Goal: Information Seeking & Learning: Check status

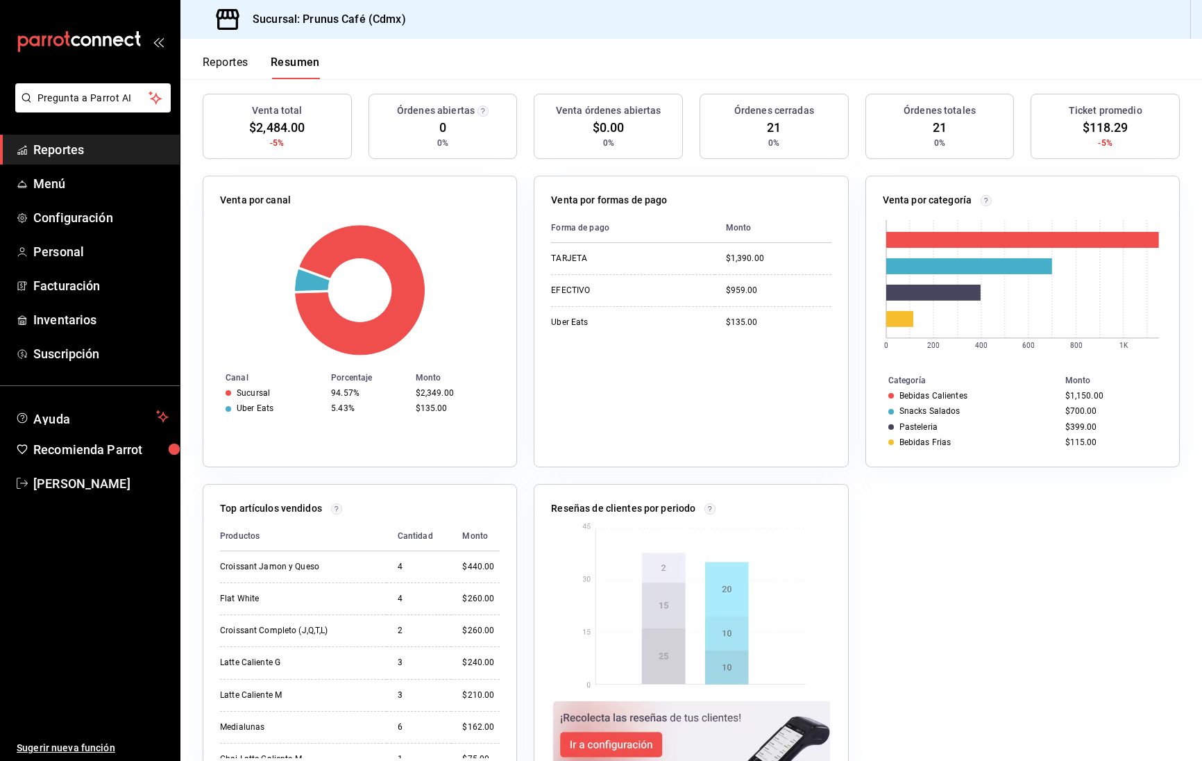
scroll to position [162, 0]
click at [112, 144] on span "Reportes" at bounding box center [100, 149] width 135 height 19
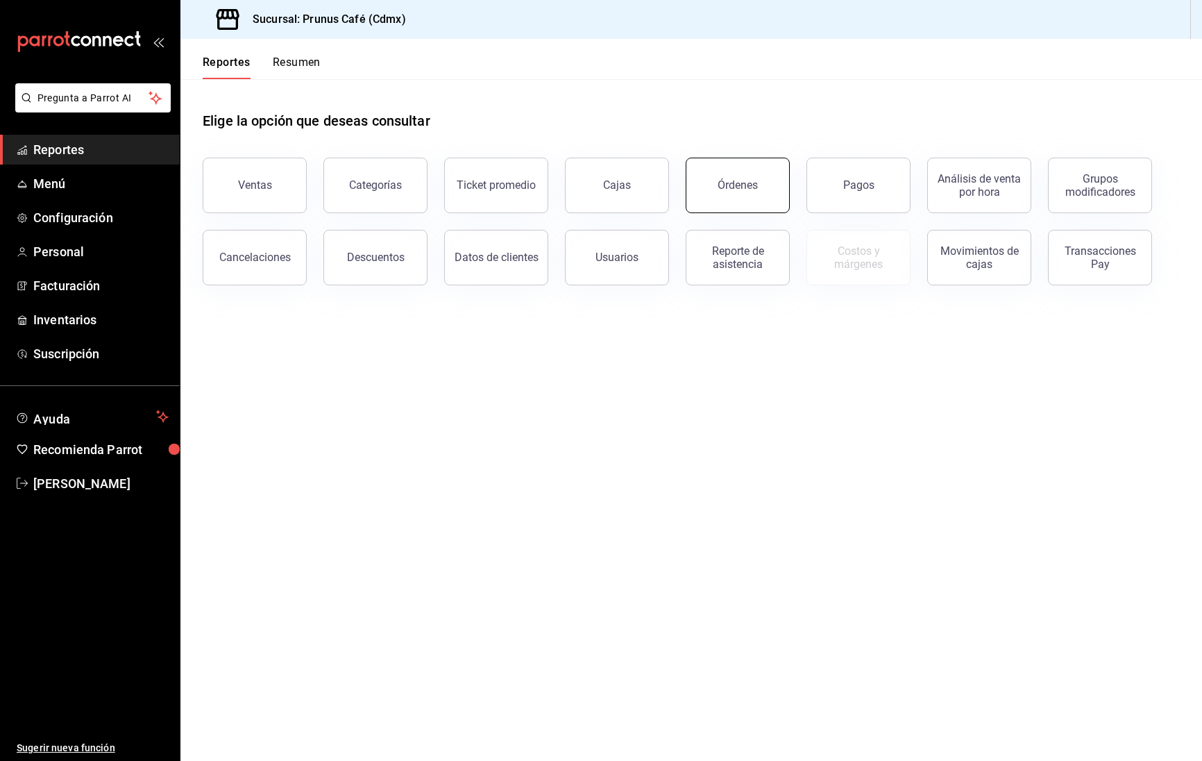
click at [735, 193] on button "Órdenes" at bounding box center [738, 186] width 104 height 56
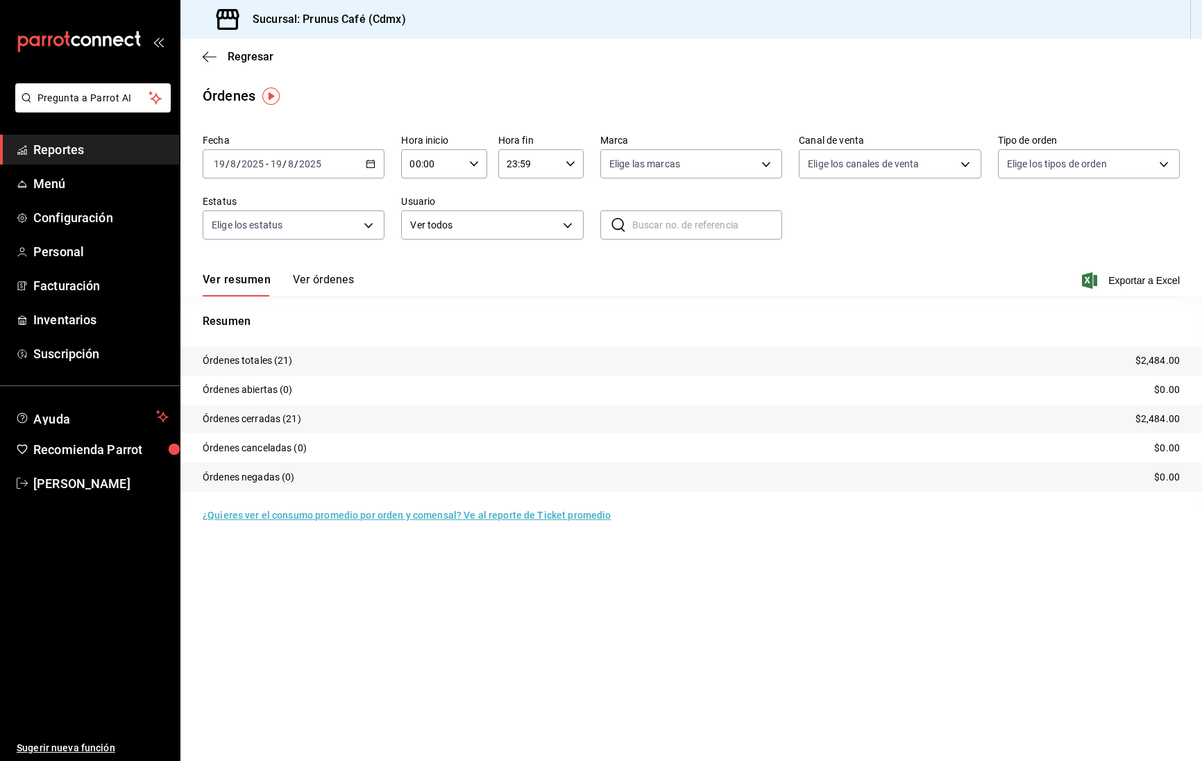
click at [330, 165] on div "[DATE] [DATE] - [DATE] [DATE]" at bounding box center [294, 163] width 182 height 29
click at [248, 206] on span "Hoy" at bounding box center [268, 205] width 108 height 15
click at [309, 281] on button "Ver órdenes" at bounding box center [323, 285] width 61 height 24
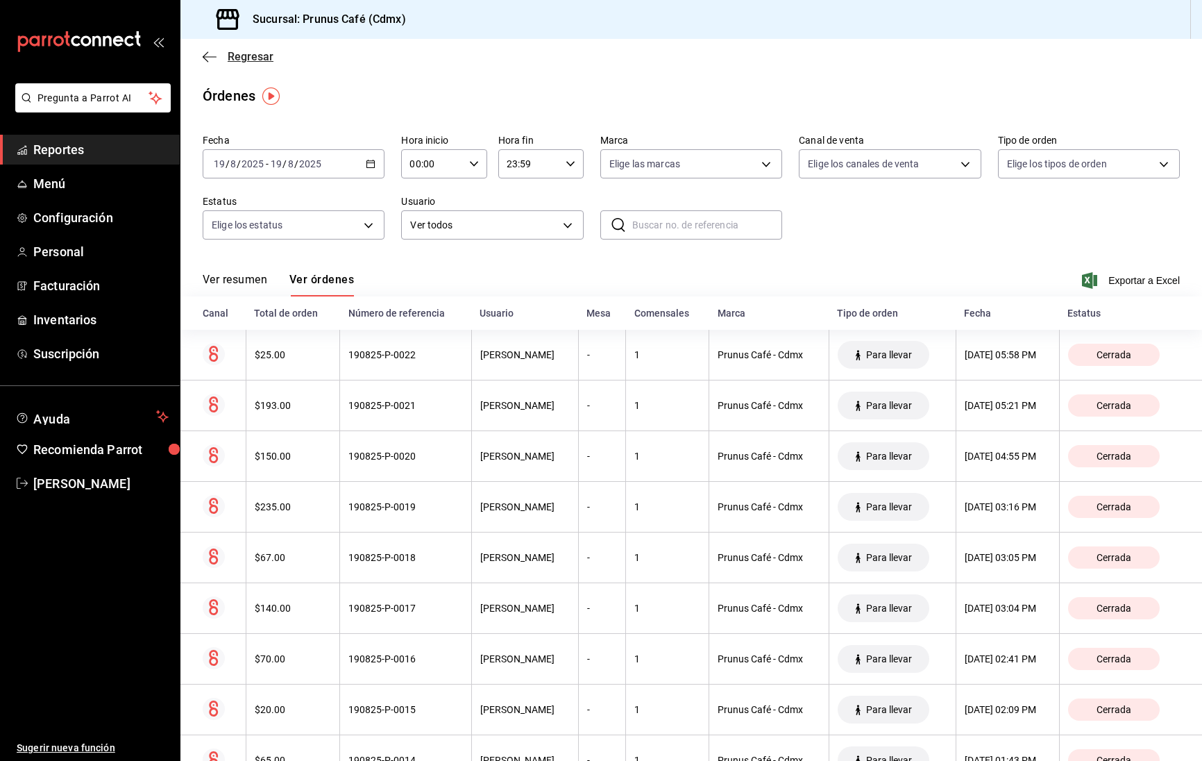
click at [207, 53] on icon "button" at bounding box center [206, 56] width 6 height 10
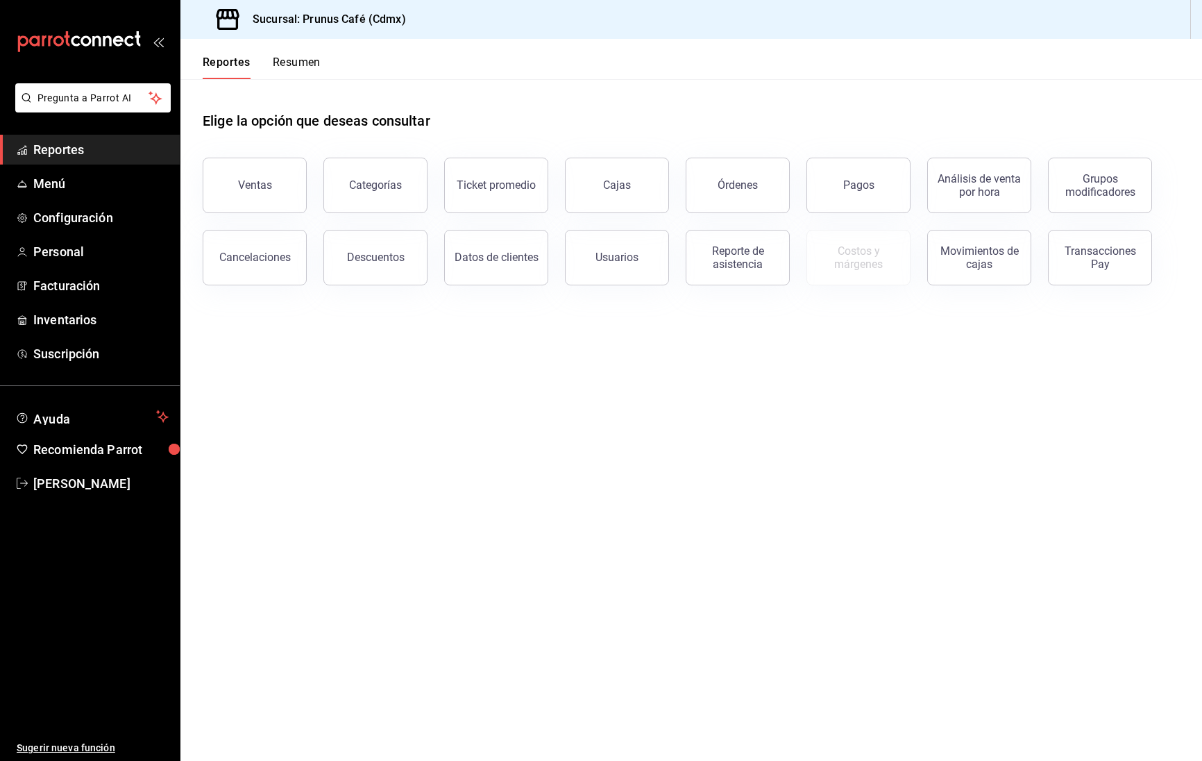
click at [106, 139] on link "Reportes" at bounding box center [90, 150] width 180 height 30
click at [111, 146] on span "Reportes" at bounding box center [100, 149] width 135 height 19
click at [221, 186] on button "Ventas" at bounding box center [255, 186] width 104 height 56
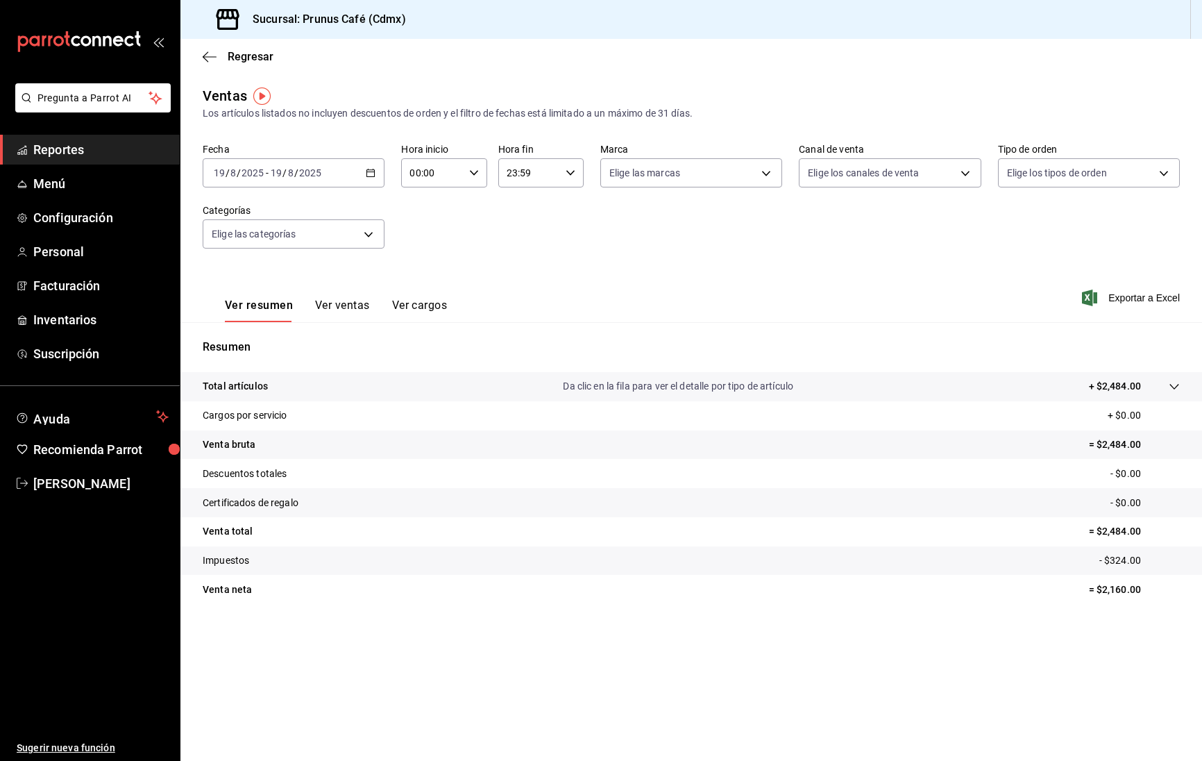
click at [364, 169] on div "[DATE] [DATE] - [DATE] [DATE]" at bounding box center [294, 172] width 182 height 29
click at [306, 206] on li "Hoy" at bounding box center [268, 214] width 130 height 31
click at [210, 52] on icon "button" at bounding box center [210, 57] width 14 height 12
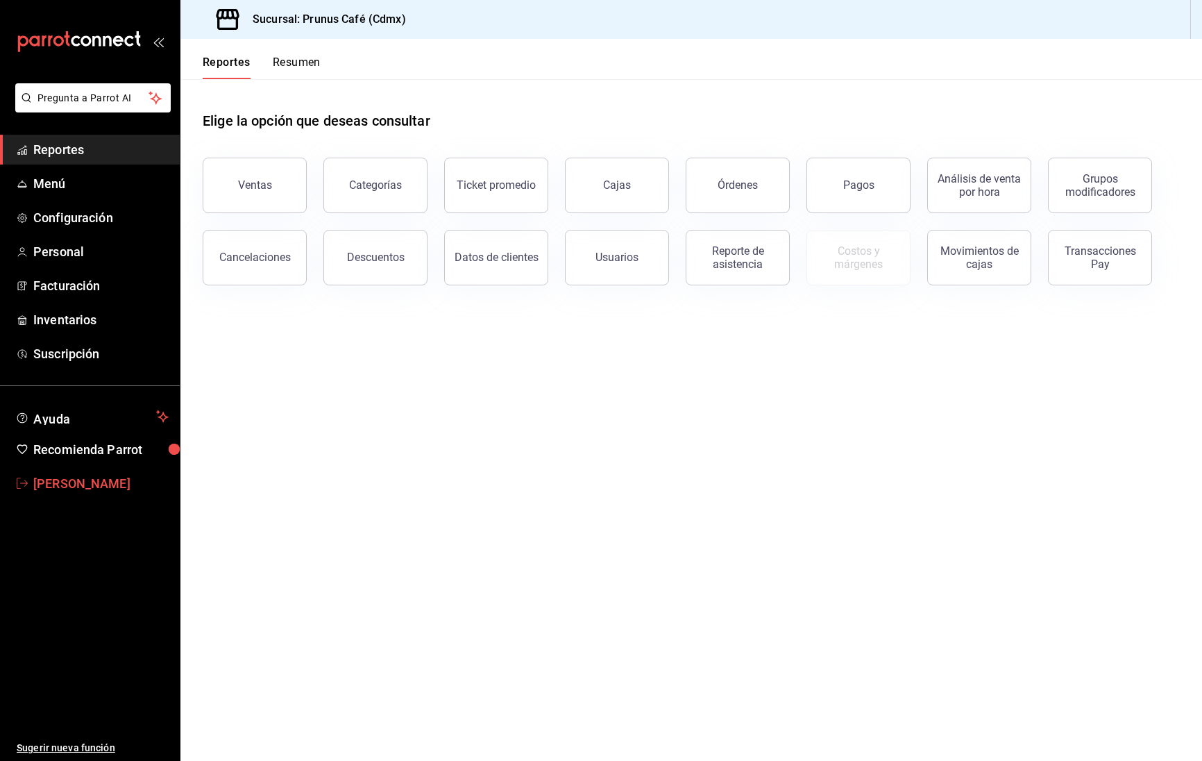
click at [115, 478] on span "[PERSON_NAME]" at bounding box center [100, 483] width 135 height 19
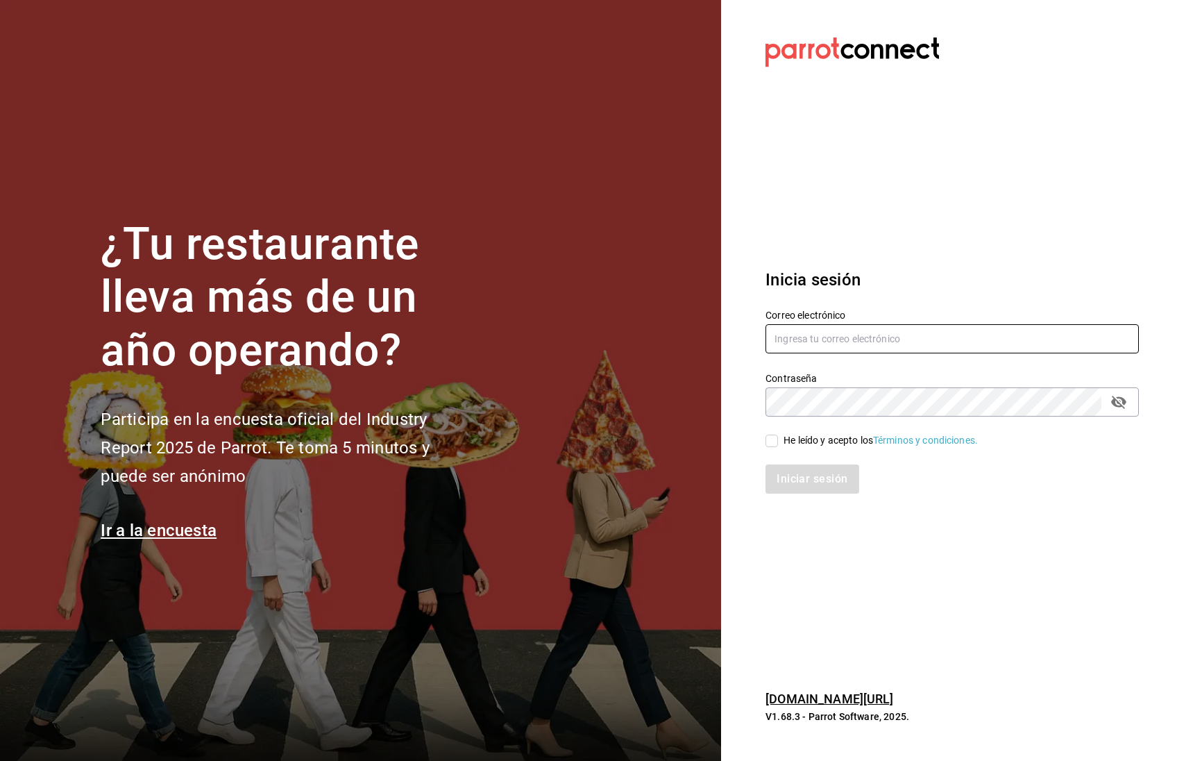
type input "[DOMAIN_NAME][EMAIL_ADDRESS][DOMAIN_NAME]"
click at [774, 441] on input "He leído y acepto los Términos y condiciones." at bounding box center [771, 440] width 12 height 12
checkbox input "true"
click at [826, 477] on button "Iniciar sesión" at bounding box center [812, 478] width 94 height 29
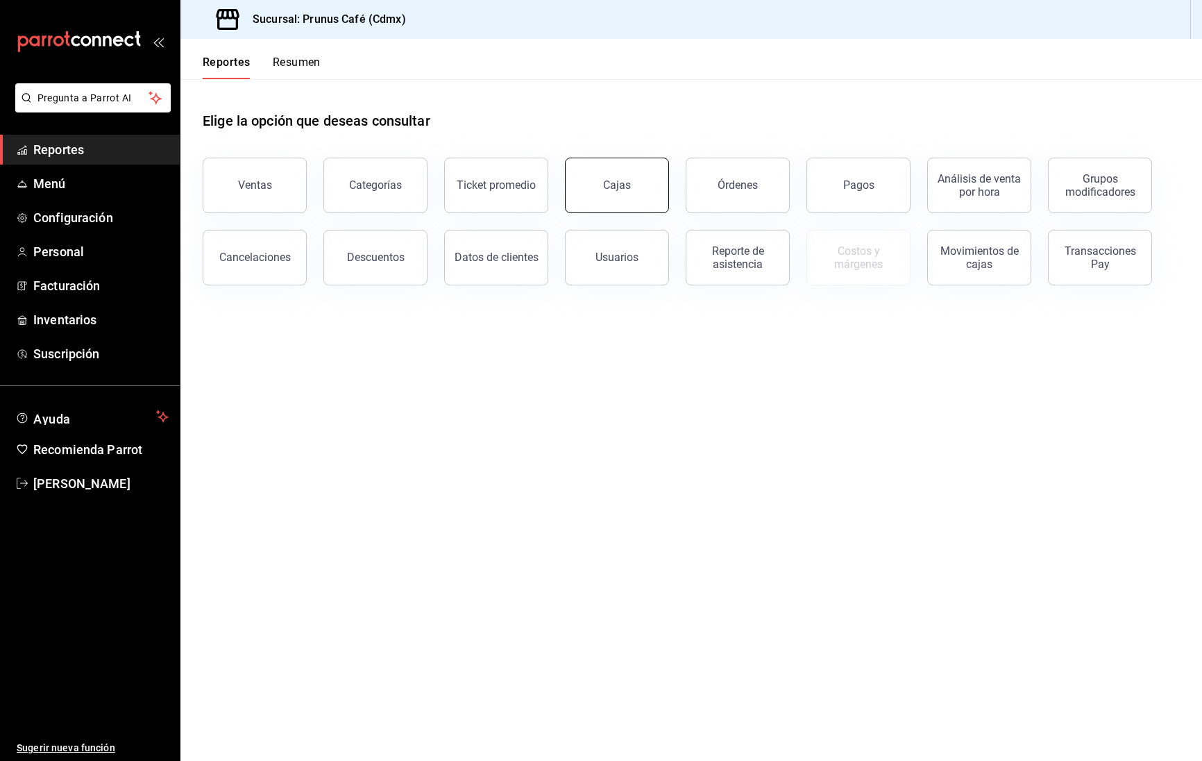
click at [618, 185] on div "Cajas" at bounding box center [617, 184] width 28 height 13
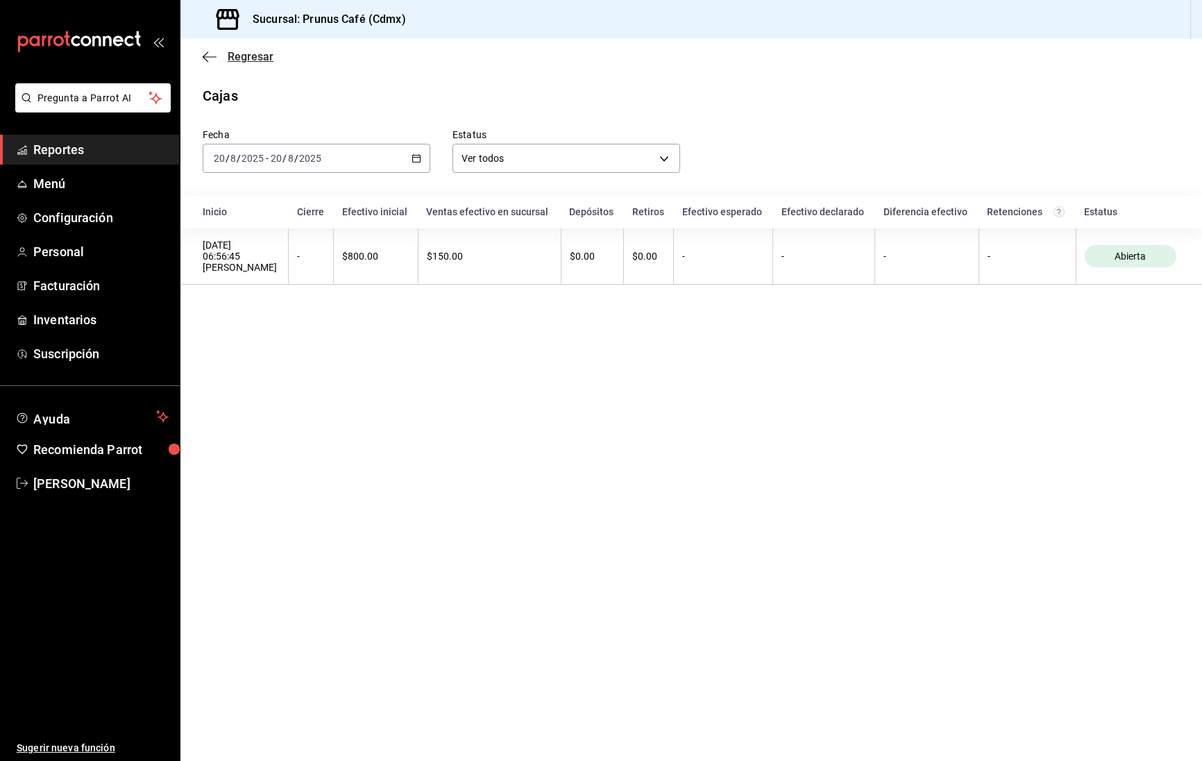
click at [206, 55] on icon "button" at bounding box center [210, 57] width 14 height 12
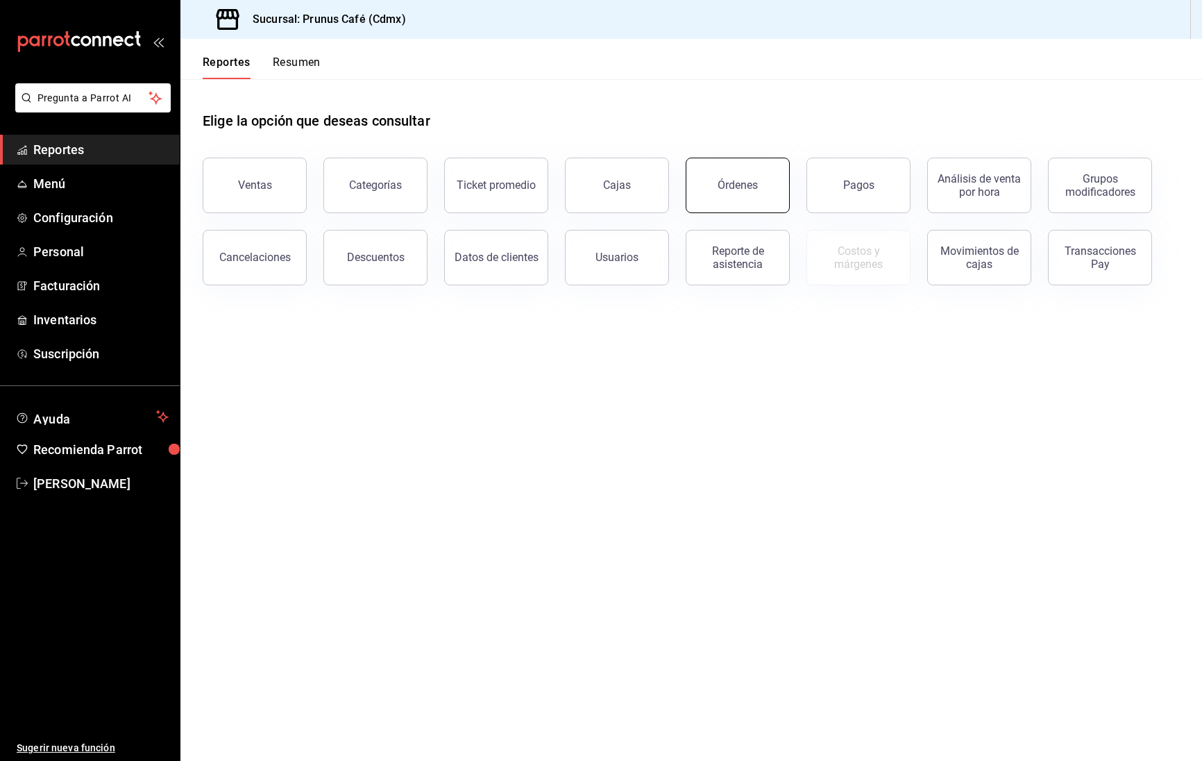
click at [761, 182] on button "Órdenes" at bounding box center [738, 186] width 104 height 56
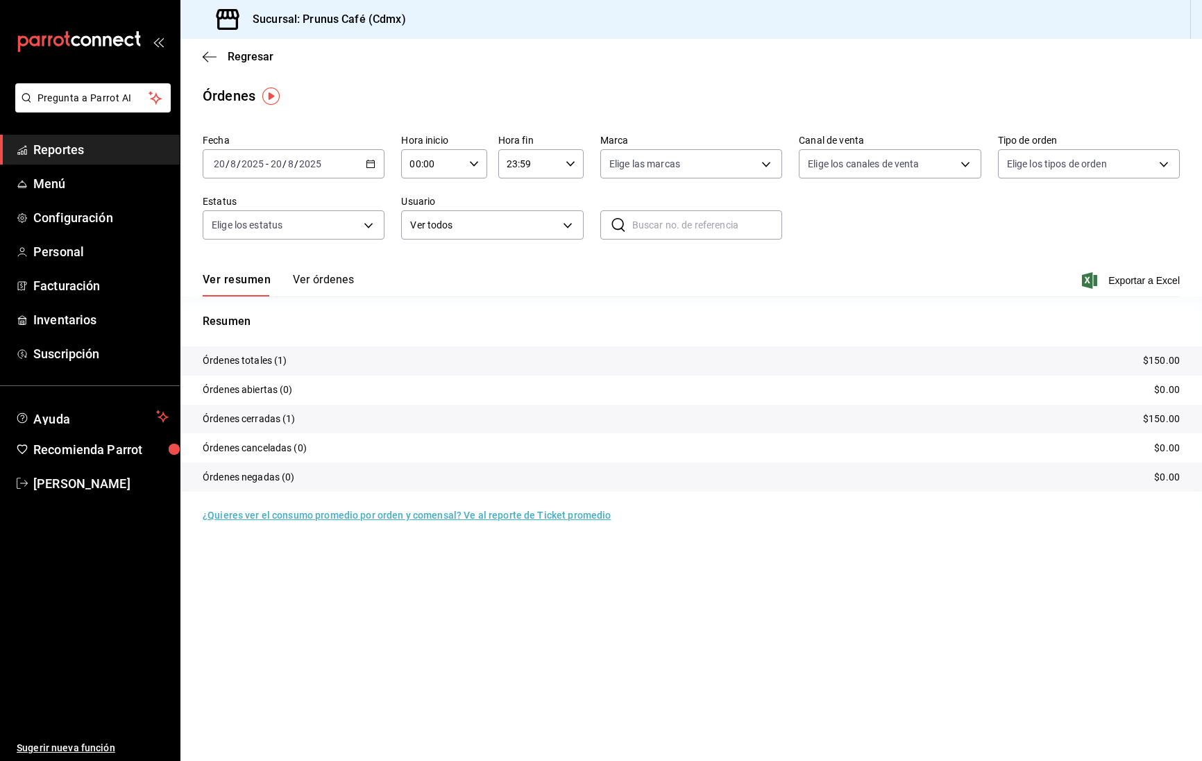
click at [321, 275] on button "Ver órdenes" at bounding box center [323, 285] width 61 height 24
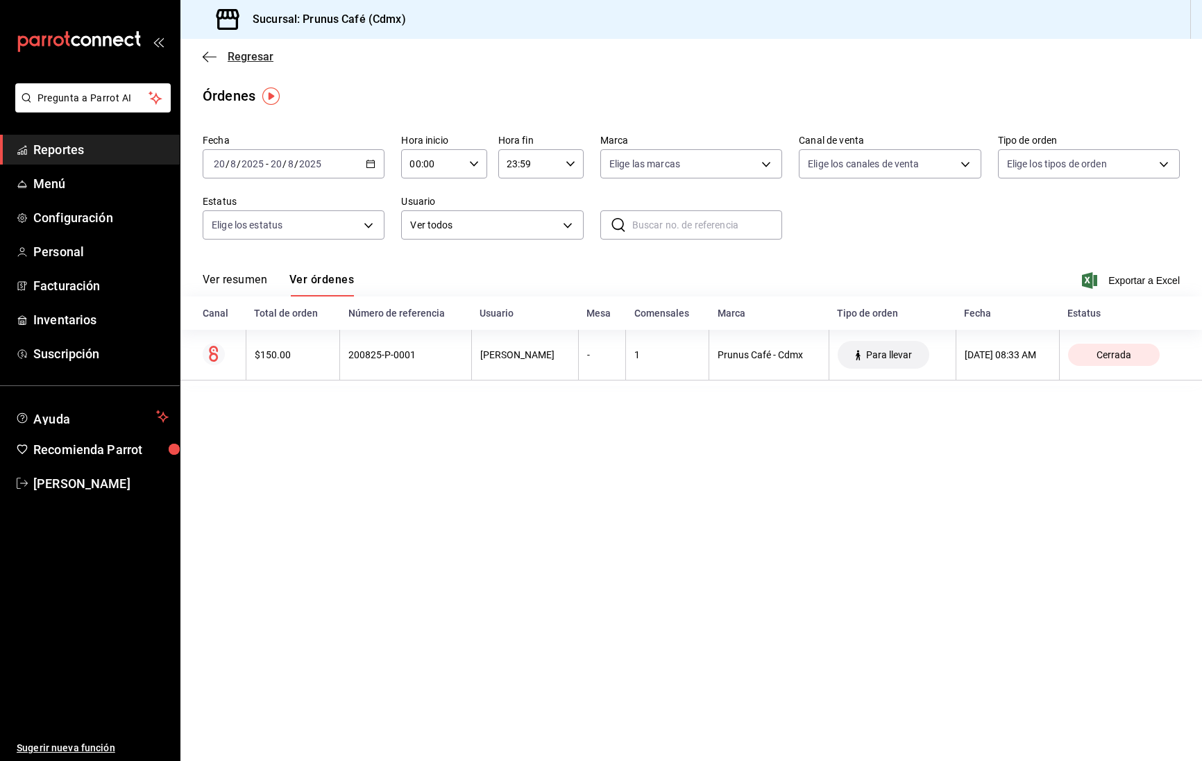
click at [208, 58] on icon "button" at bounding box center [210, 57] width 14 height 12
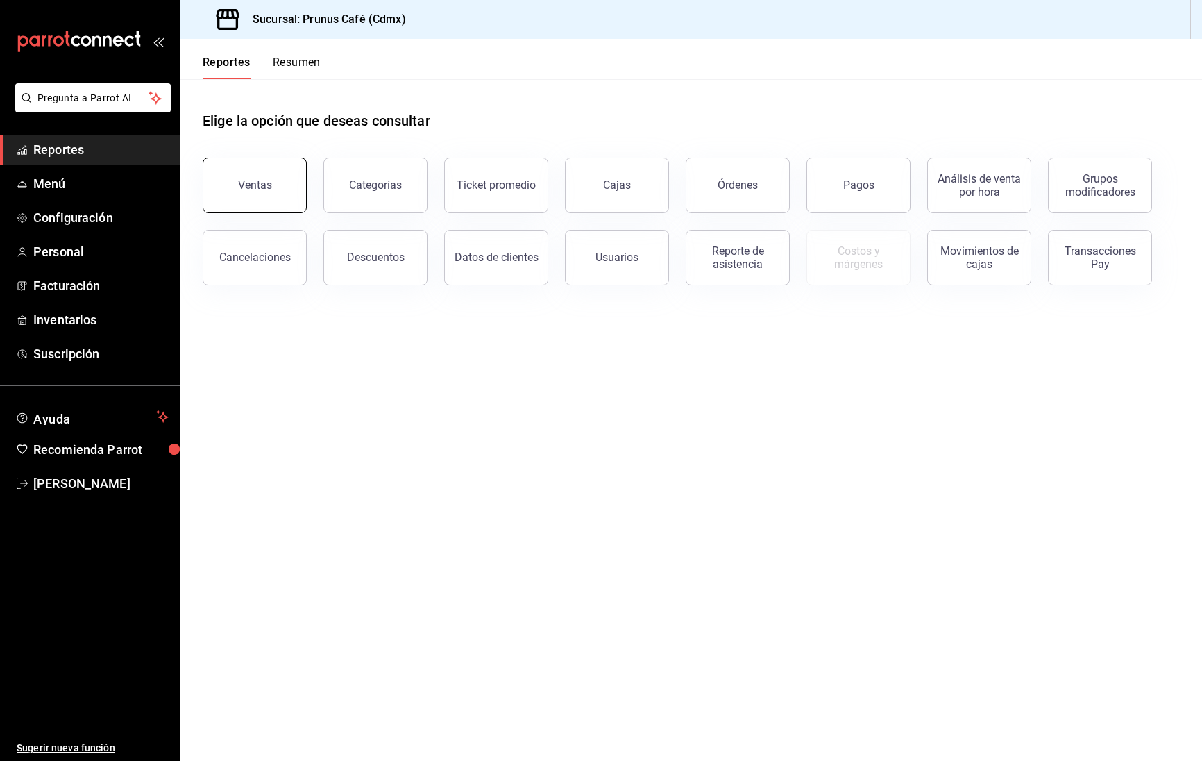
click at [290, 185] on button "Ventas" at bounding box center [255, 186] width 104 height 56
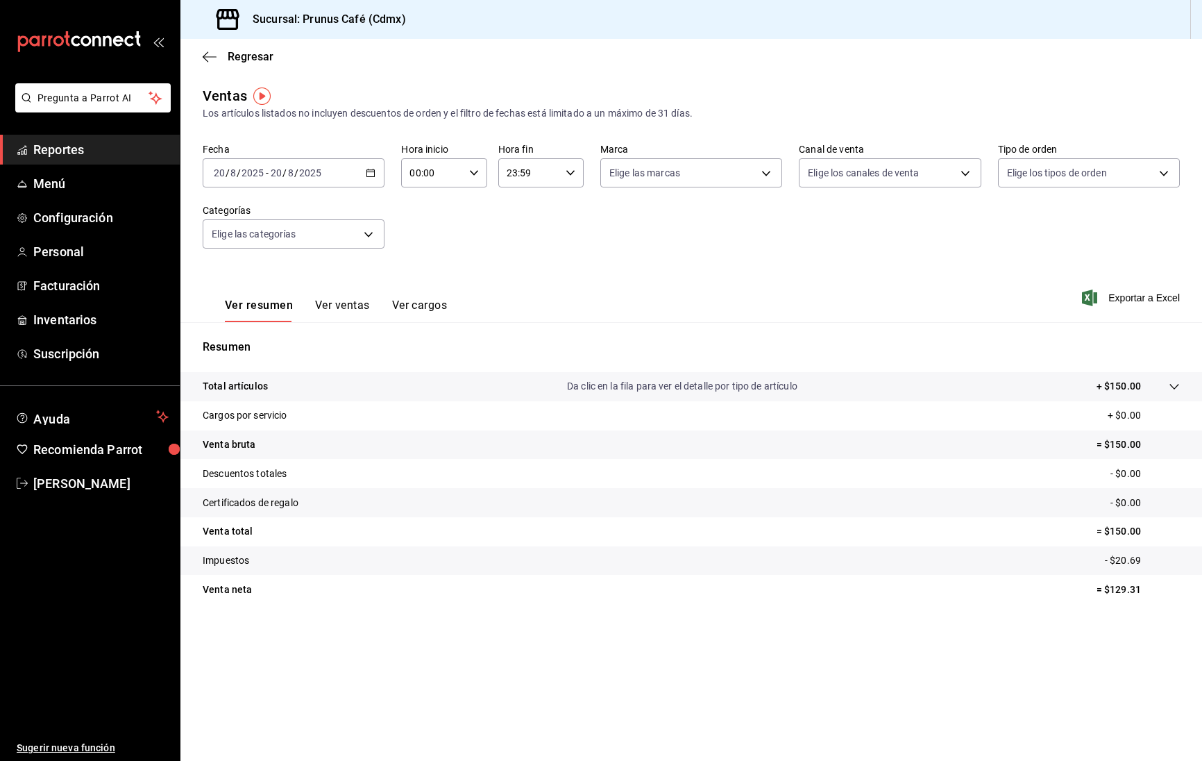
click at [212, 68] on div "Regresar" at bounding box center [690, 56] width 1021 height 35
click at [205, 58] on icon "button" at bounding box center [210, 57] width 14 height 12
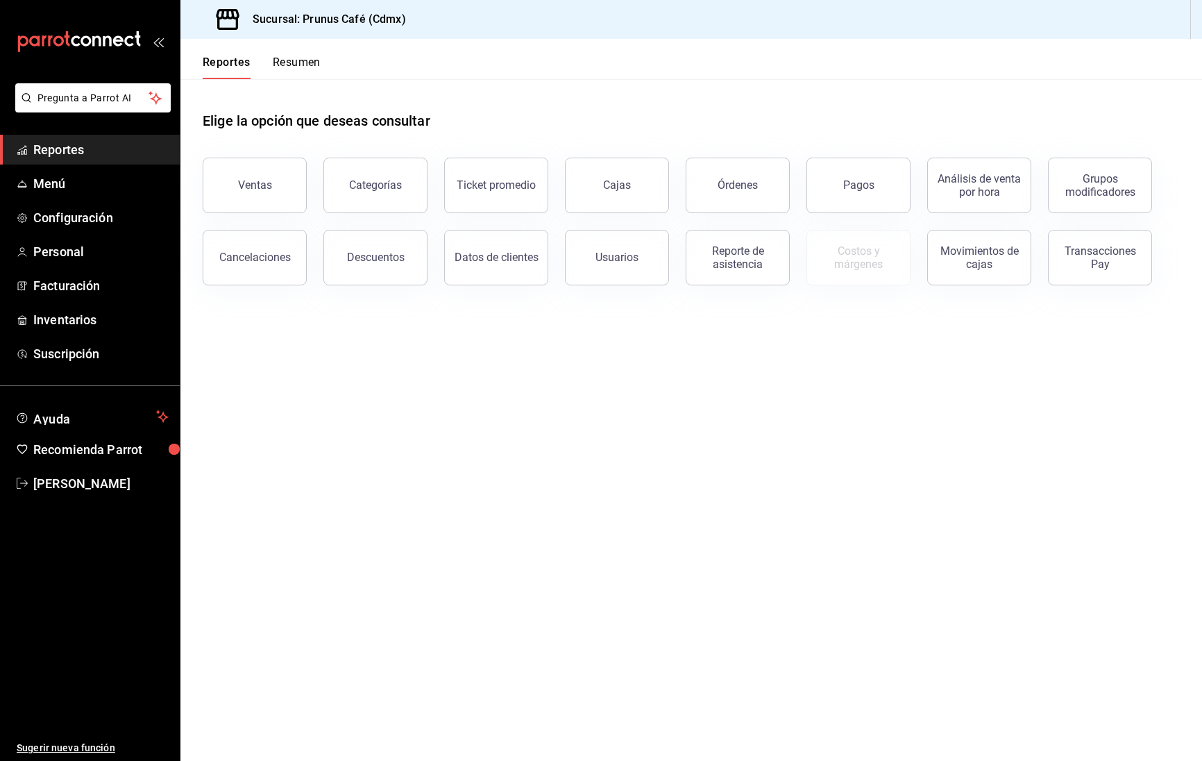
click at [285, 64] on button "Resumen" at bounding box center [297, 68] width 48 height 24
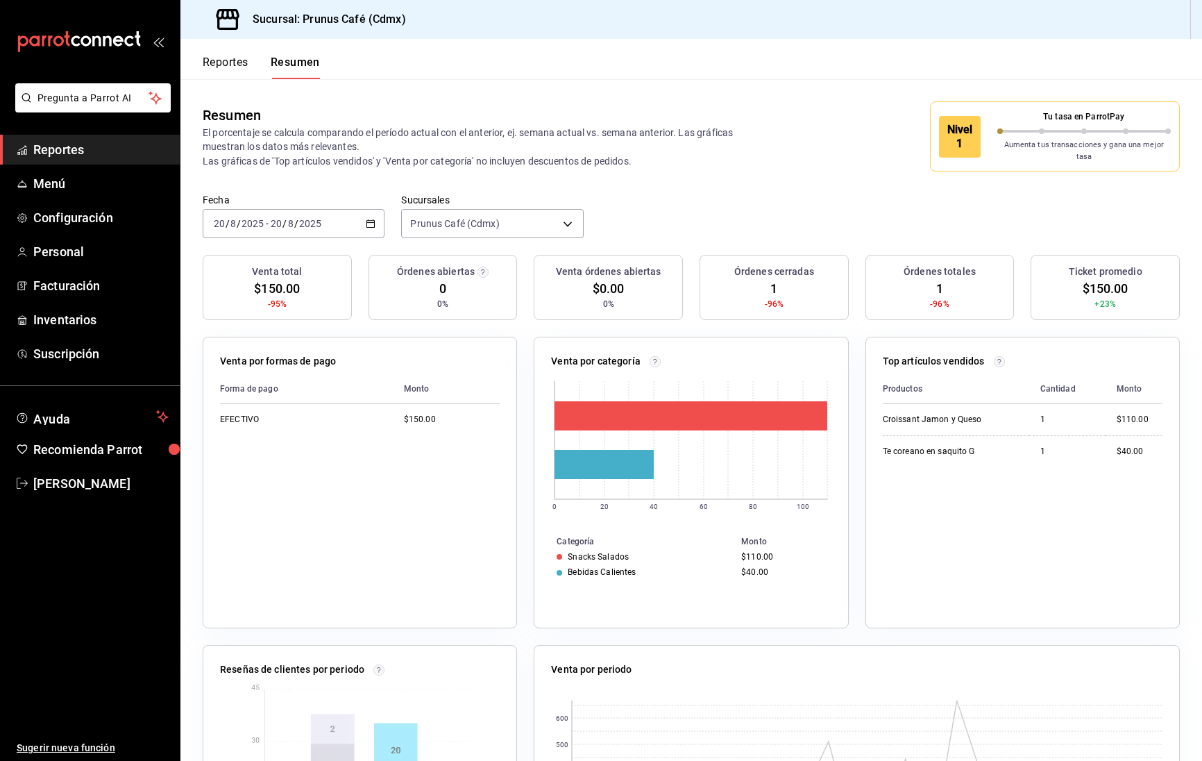
click at [104, 140] on span "Reportes" at bounding box center [100, 149] width 135 height 19
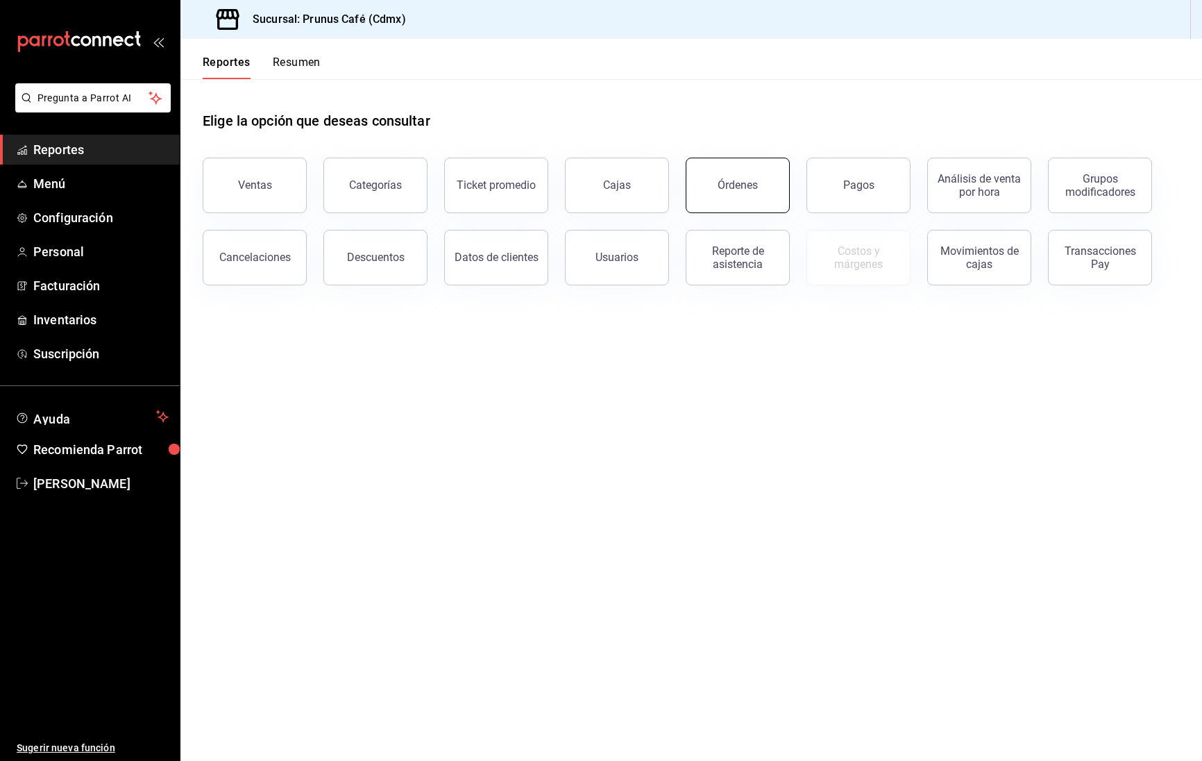
click at [729, 192] on button "Órdenes" at bounding box center [738, 186] width 104 height 56
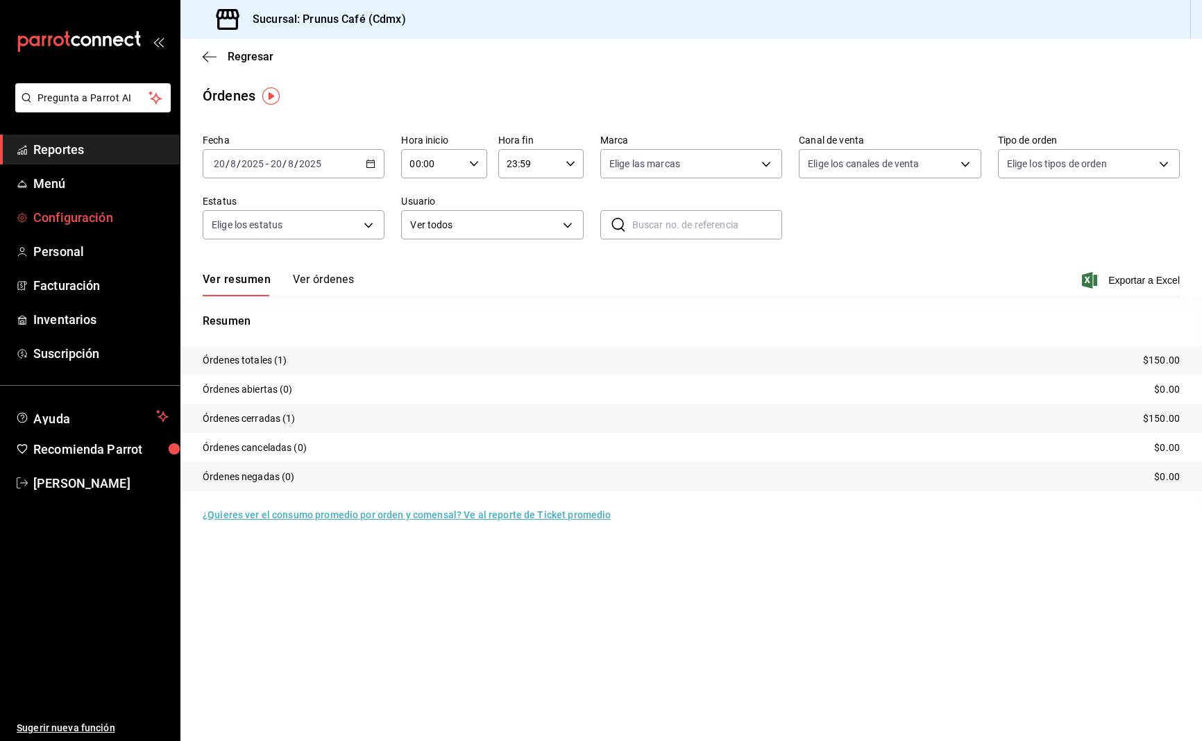
click at [46, 213] on span "Configuración" at bounding box center [100, 217] width 135 height 19
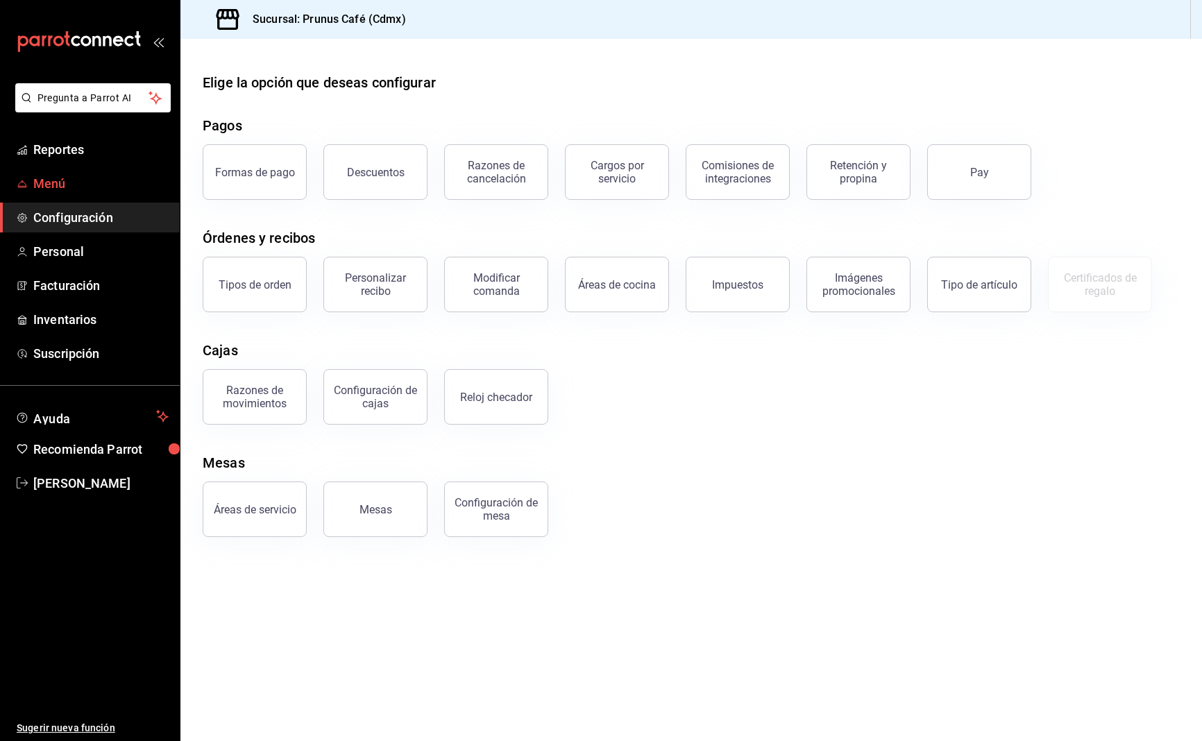
click at [77, 188] on span "Menú" at bounding box center [100, 183] width 135 height 19
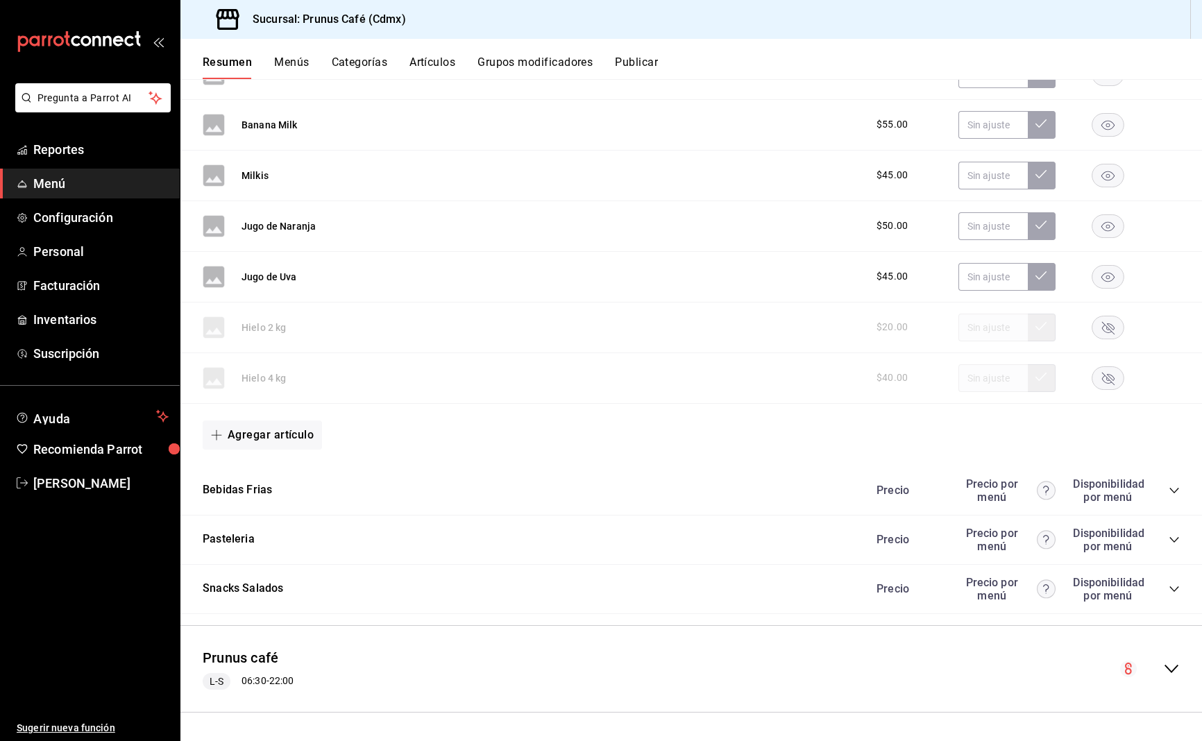
scroll to position [2706, 0]
click at [230, 496] on button "Bebidas Frias" at bounding box center [237, 491] width 69 height 16
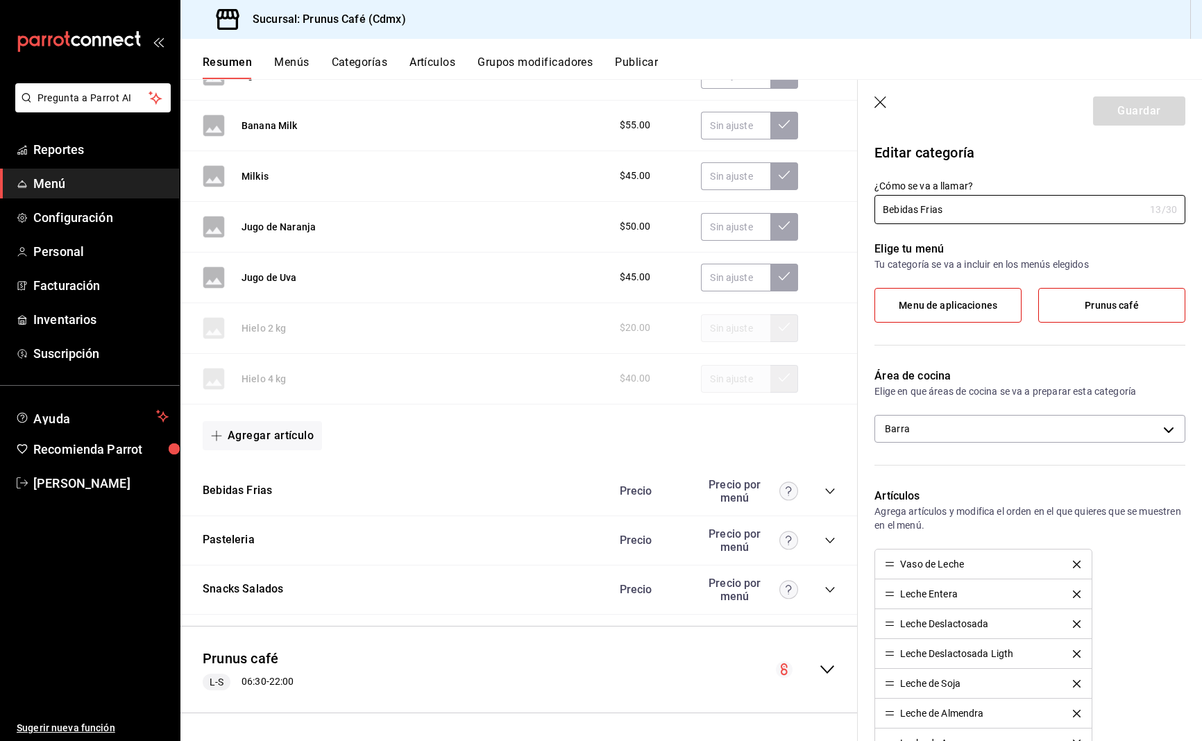
click at [881, 103] on icon "button" at bounding box center [880, 102] width 12 height 12
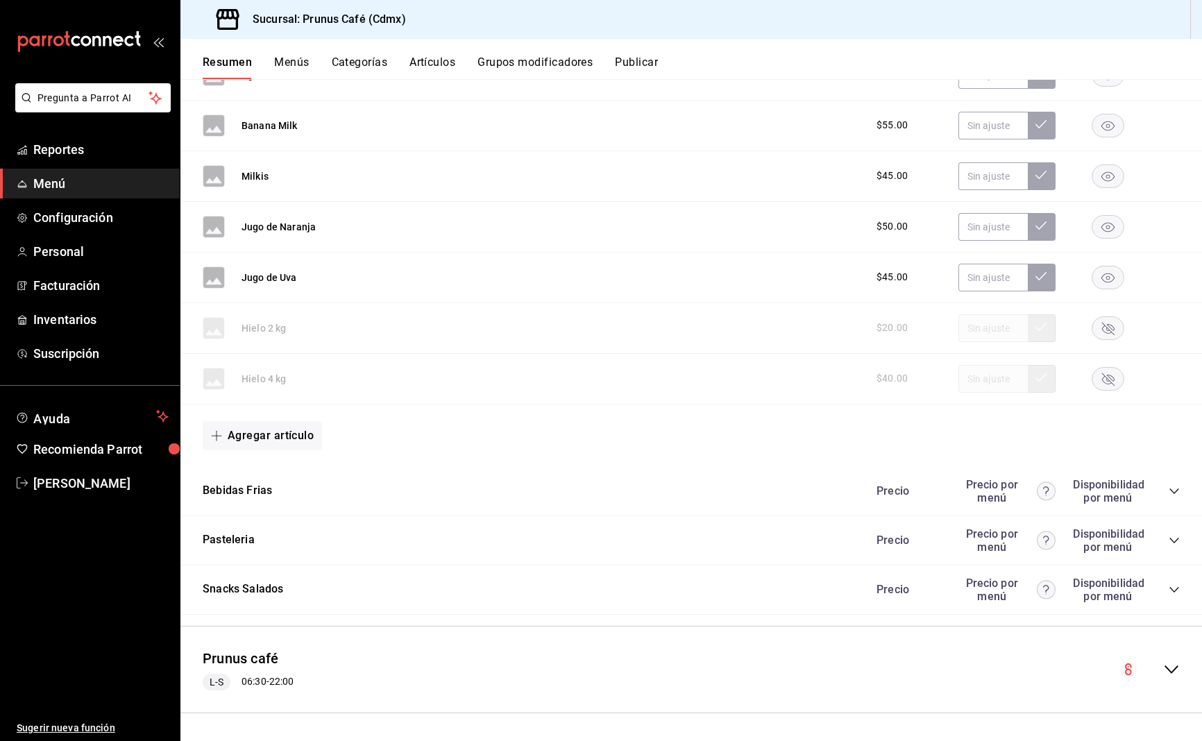
click at [1178, 484] on div "Precio Precio por menú Disponibilidad por menú" at bounding box center [1021, 491] width 317 height 26
click at [1176, 489] on icon "collapse-category-row" at bounding box center [1174, 491] width 11 height 11
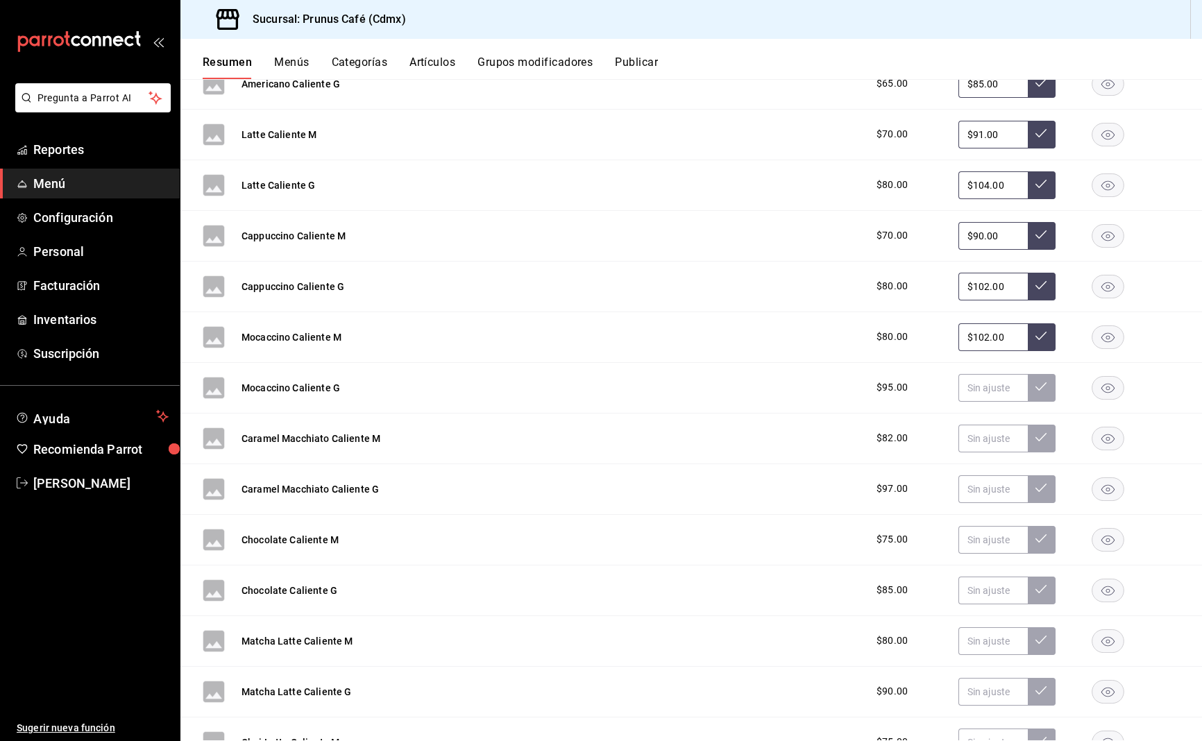
scroll to position [1066, 0]
click at [58, 151] on span "Reportes" at bounding box center [100, 149] width 135 height 19
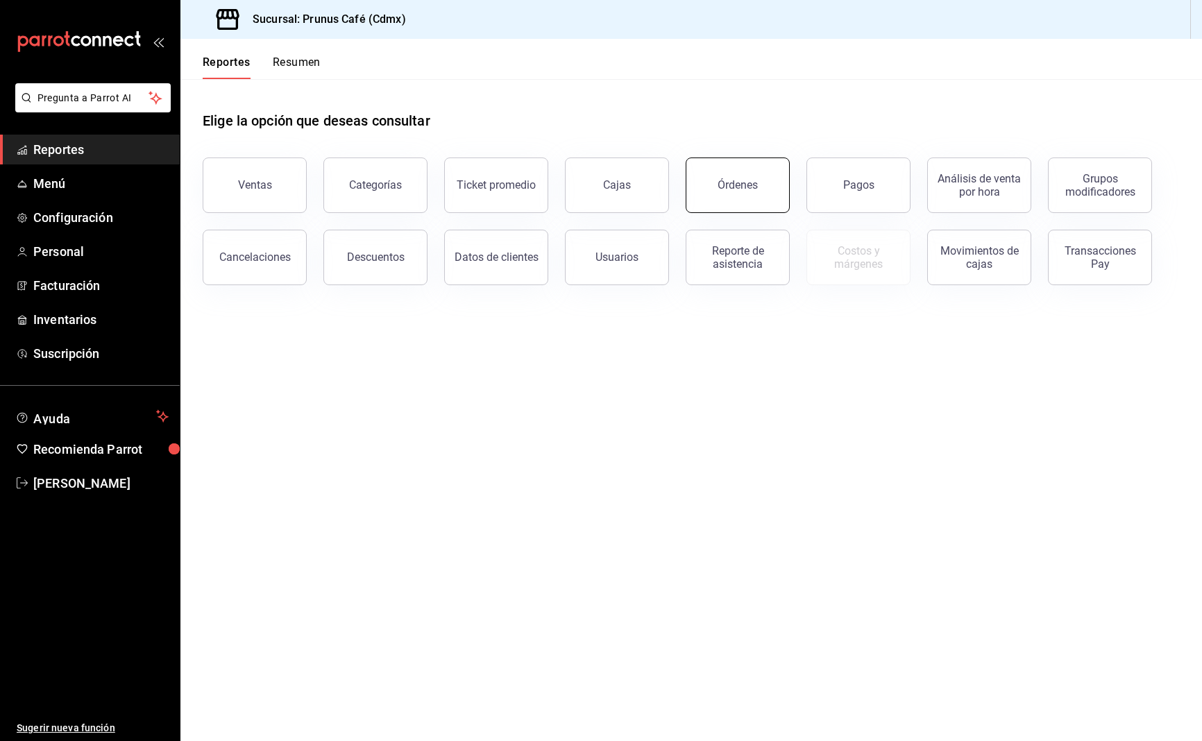
click at [703, 189] on button "Órdenes" at bounding box center [738, 186] width 104 height 56
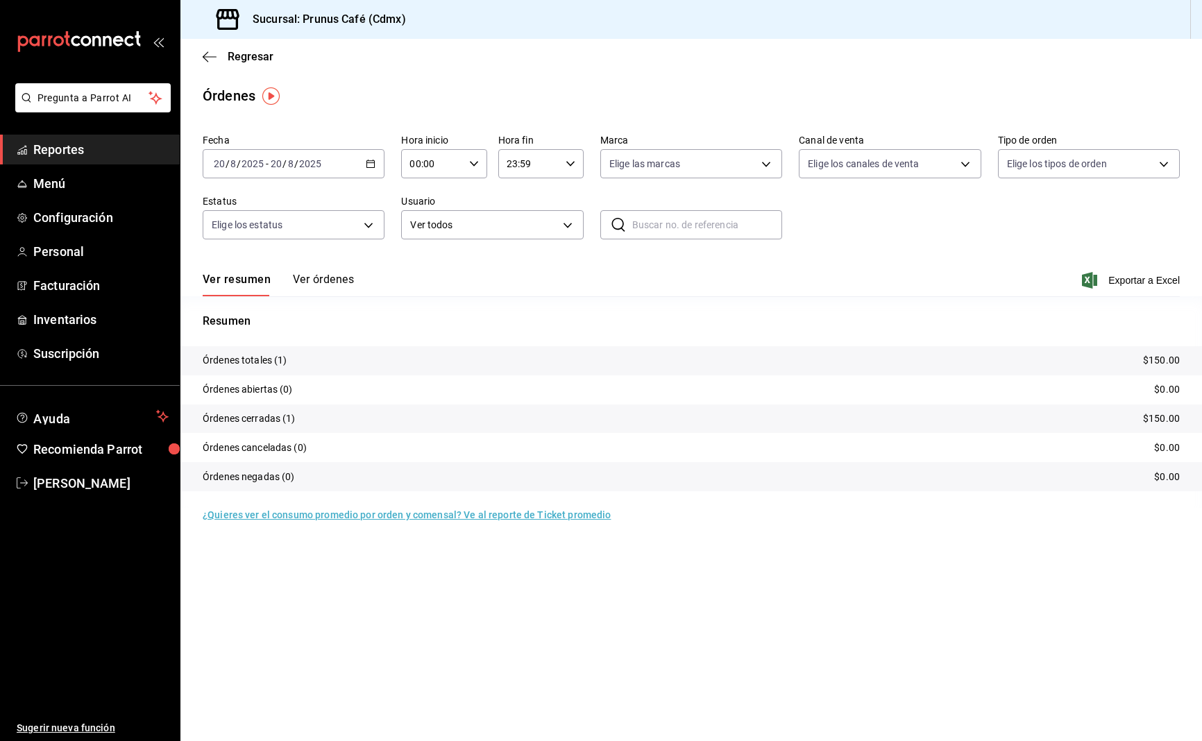
click at [305, 277] on button "Ver órdenes" at bounding box center [323, 285] width 61 height 24
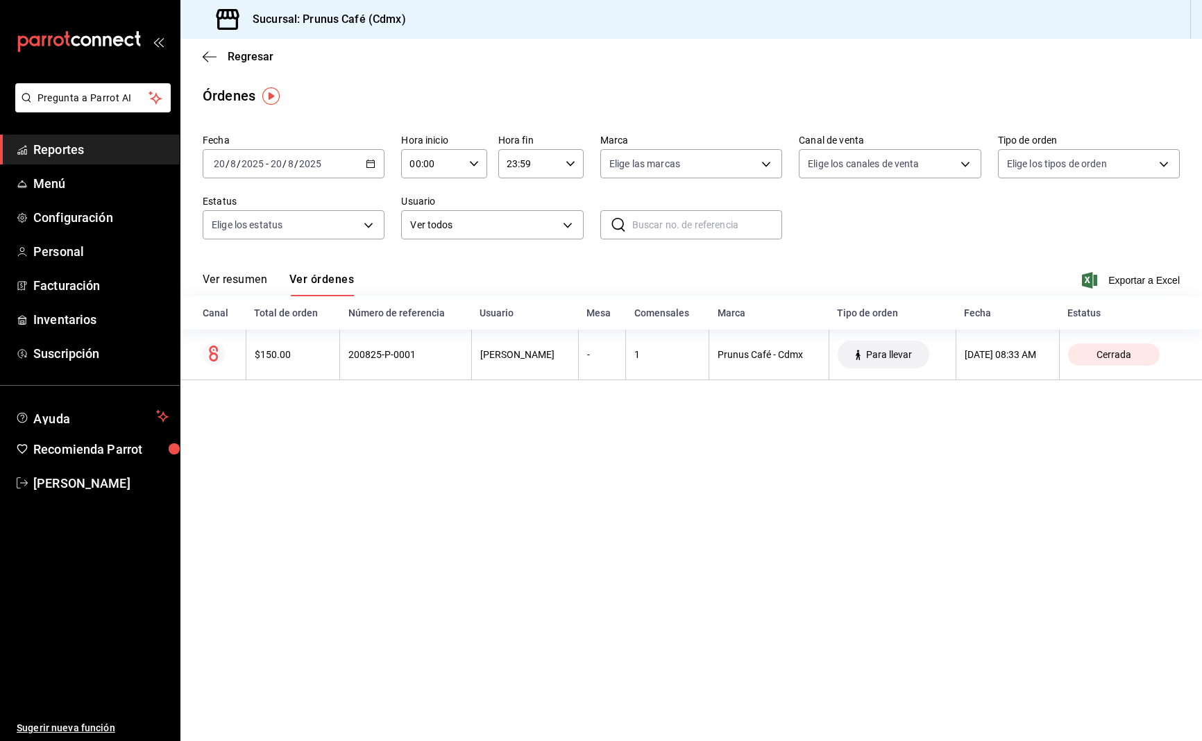
click at [236, 277] on button "Ver resumen" at bounding box center [235, 285] width 65 height 24
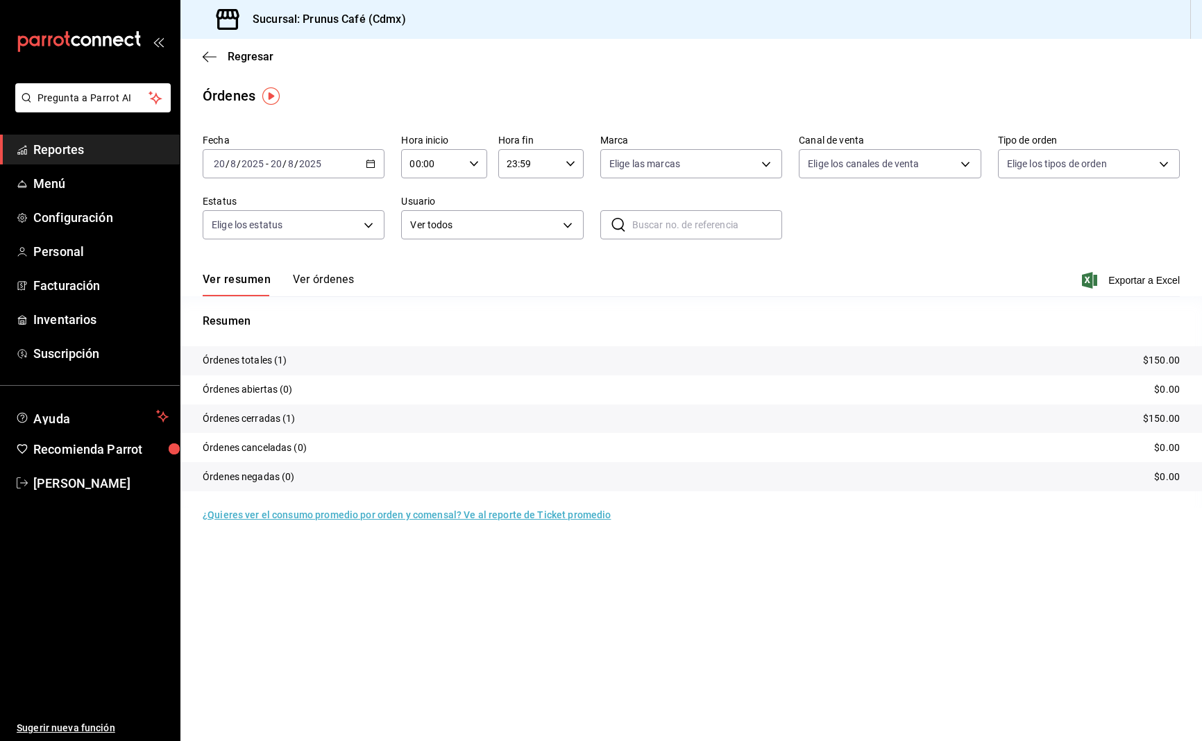
click at [320, 280] on button "Ver órdenes" at bounding box center [323, 285] width 61 height 24
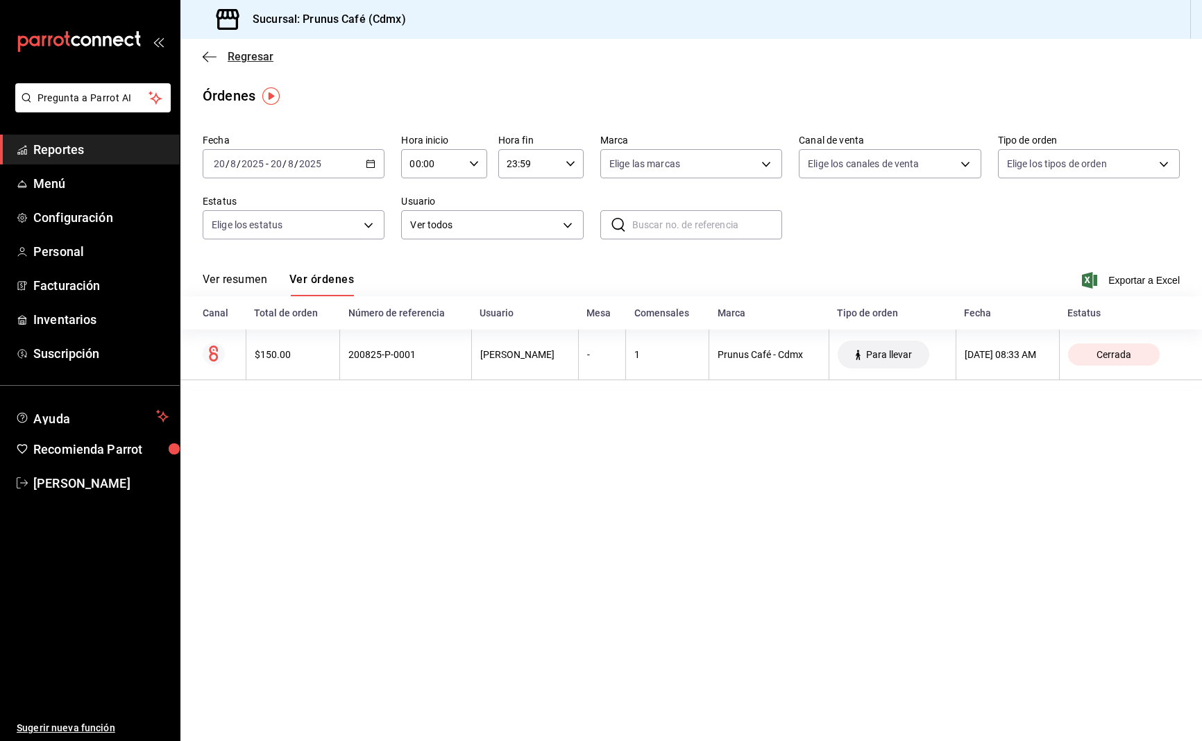
click at [203, 56] on icon "button" at bounding box center [210, 57] width 14 height 12
